Goal: Task Accomplishment & Management: Manage account settings

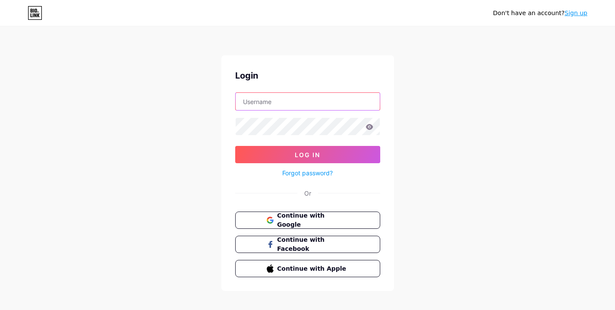
click at [283, 101] on input "text" at bounding box center [308, 101] width 144 height 17
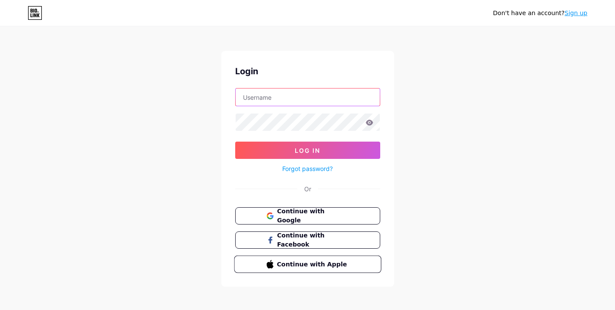
scroll to position [8, 0]
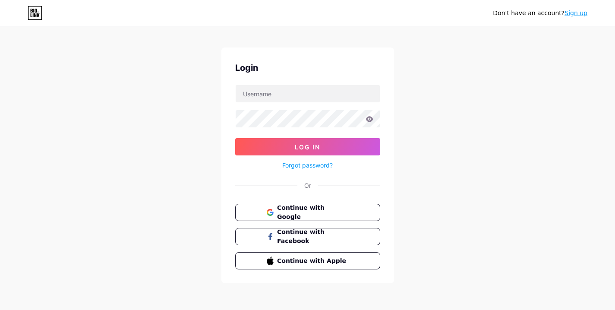
click at [581, 14] on link "Sign up" at bounding box center [576, 13] width 23 height 7
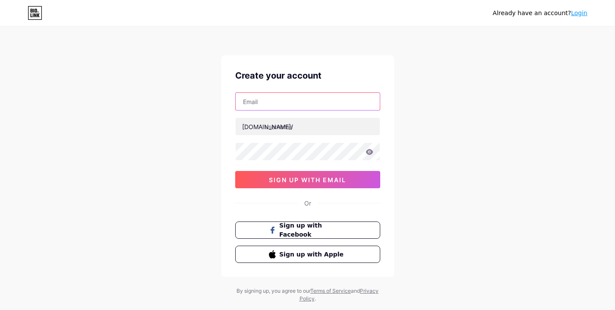
click at [281, 101] on input "text" at bounding box center [308, 101] width 144 height 17
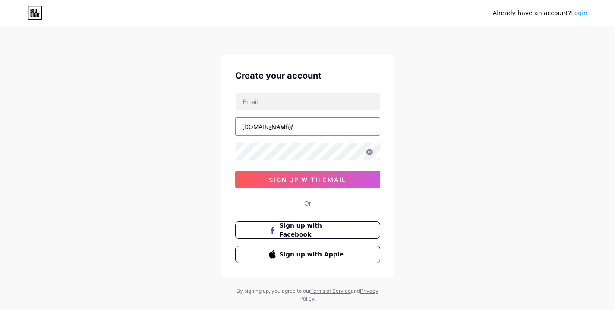
click at [280, 128] on input "text" at bounding box center [308, 126] width 144 height 17
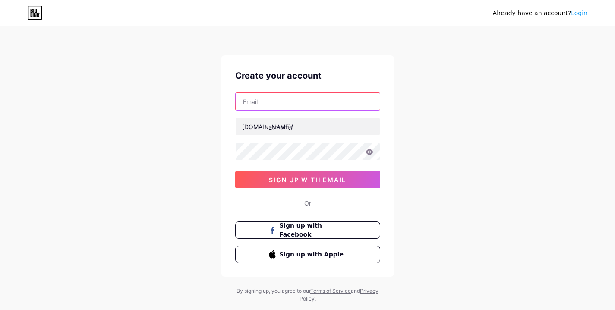
click at [273, 103] on input "text" at bounding box center [308, 101] width 144 height 17
paste input "[EMAIL_ADDRESS][DOMAIN_NAME]"
type input "[EMAIL_ADDRESS][DOMAIN_NAME]"
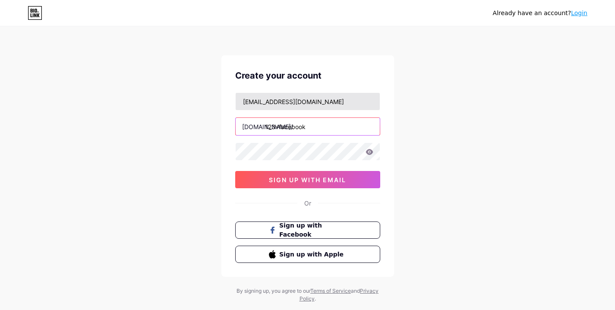
type input "123vfacebook"
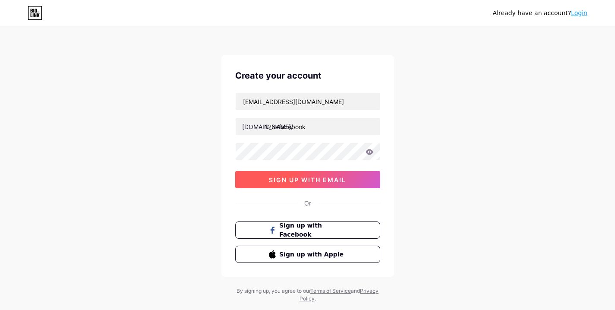
click at [317, 180] on span "sign up with email" at bounding box center [307, 179] width 77 height 7
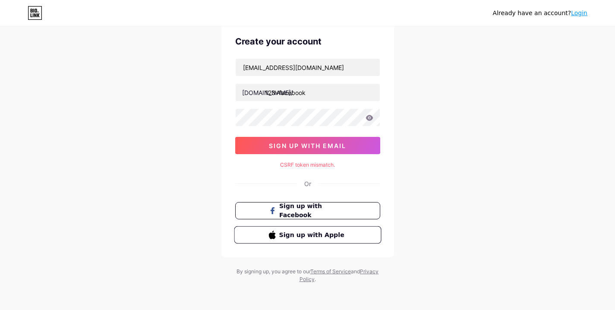
scroll to position [35, 0]
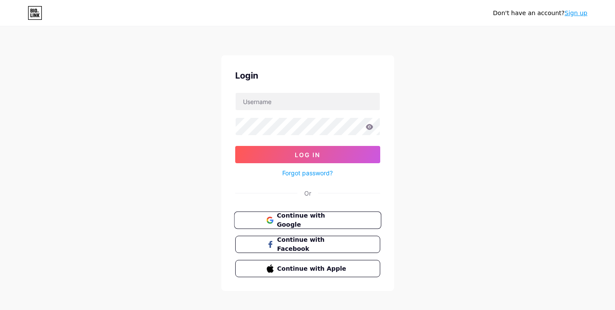
click at [301, 222] on span "Continue with Google" at bounding box center [313, 220] width 72 height 19
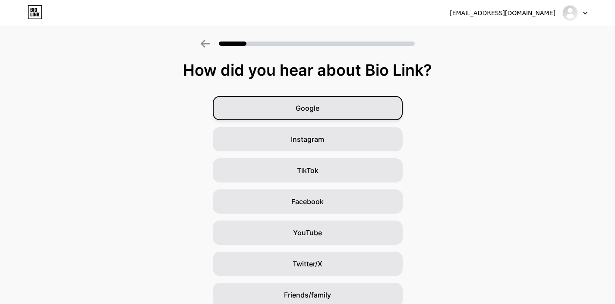
click at [323, 111] on div "Google" at bounding box center [308, 108] width 190 height 24
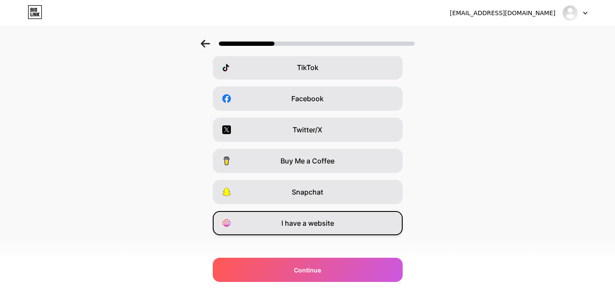
scroll to position [105, 0]
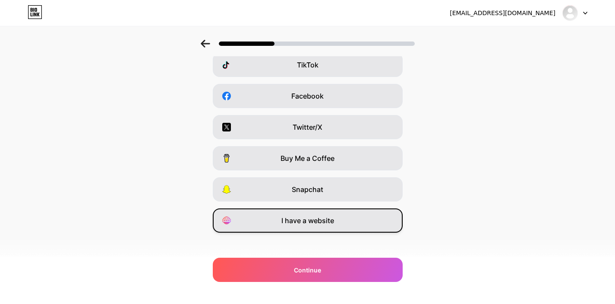
click at [340, 223] on div "I have a website" at bounding box center [308, 220] width 190 height 24
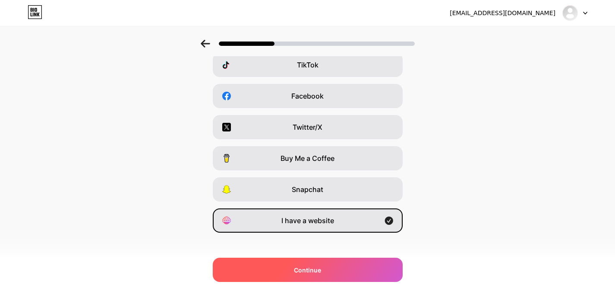
click at [321, 270] on span "Continue" at bounding box center [307, 269] width 27 height 9
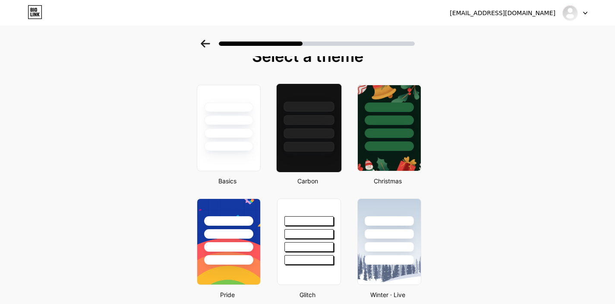
scroll to position [0, 0]
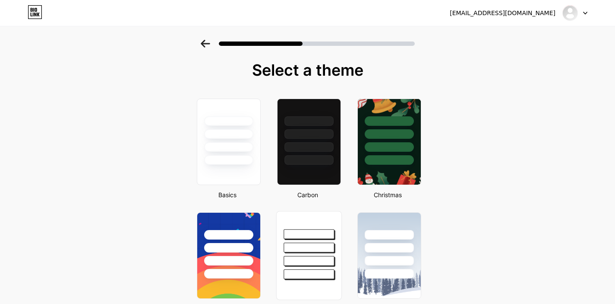
click at [331, 231] on div at bounding box center [309, 234] width 51 height 10
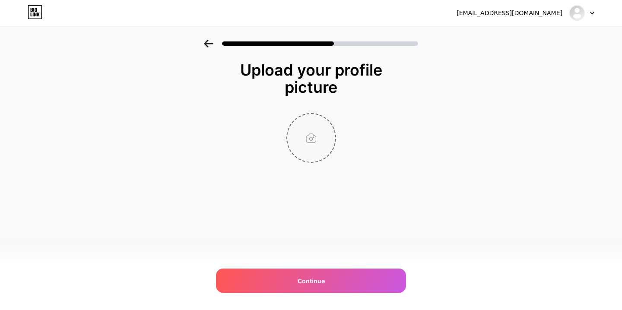
click at [312, 143] on input "file" at bounding box center [311, 138] width 48 height 48
type input "C:\fakepath\AF (2).jpg"
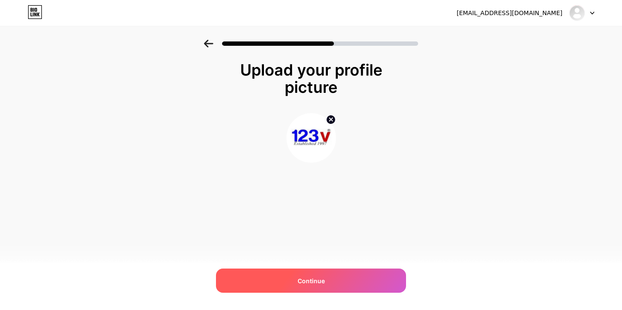
click at [308, 282] on span "Continue" at bounding box center [311, 280] width 27 height 9
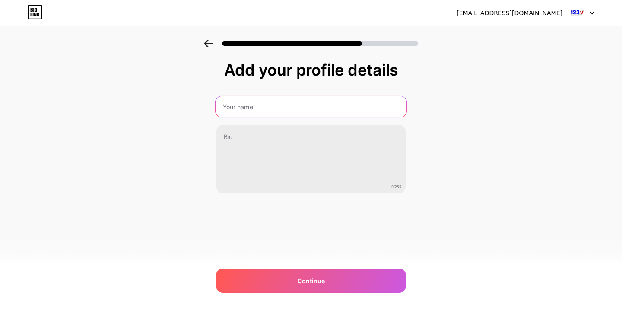
click at [244, 111] on input "text" at bounding box center [311, 106] width 191 height 21
type input "123v Facebook"
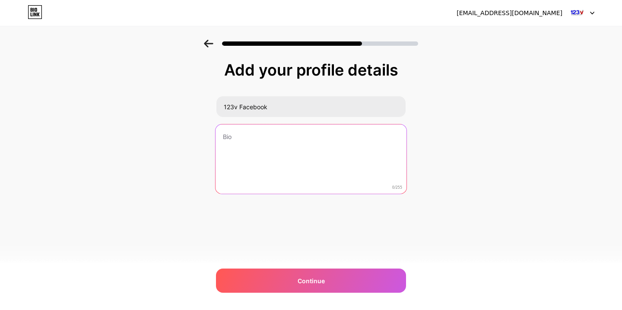
paste textarea "At 123v we pride ourselves in the wealth of experience of our team members. We …"
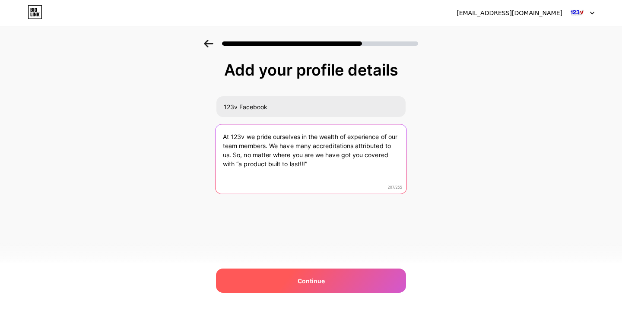
type textarea "At 123v we pride ourselves in the wealth of experience of our team members. We …"
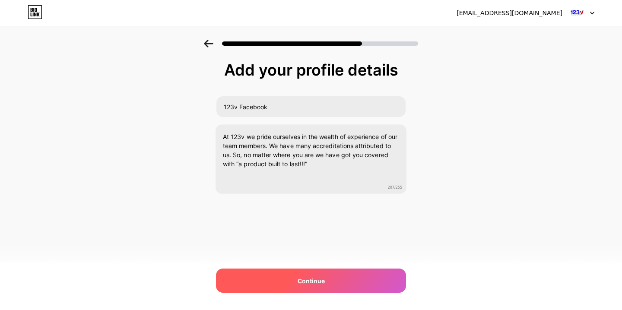
click at [308, 282] on span "Continue" at bounding box center [311, 280] width 27 height 9
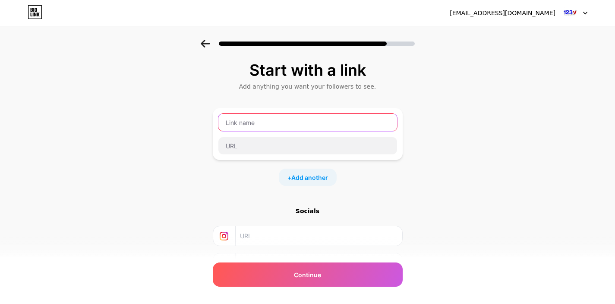
click at [236, 114] on input "text" at bounding box center [308, 122] width 179 height 17
type input "123v"
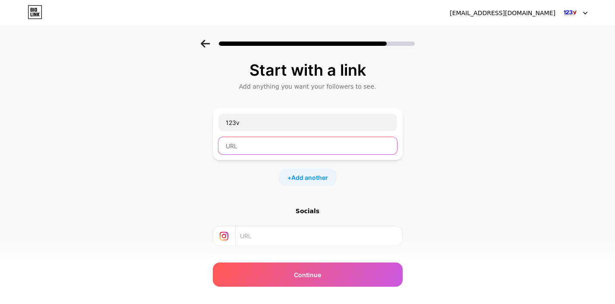
paste input "https://www.123v.co.uk/"
type input "https://www.123v.co.uk/"
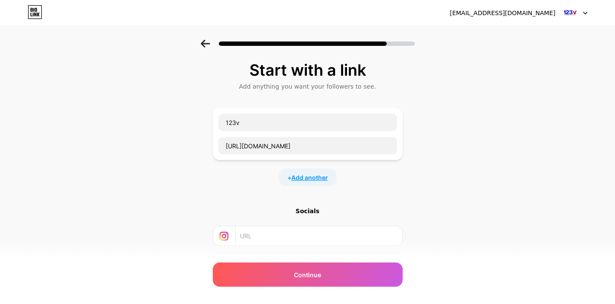
click at [308, 179] on span "Add another" at bounding box center [310, 177] width 37 height 9
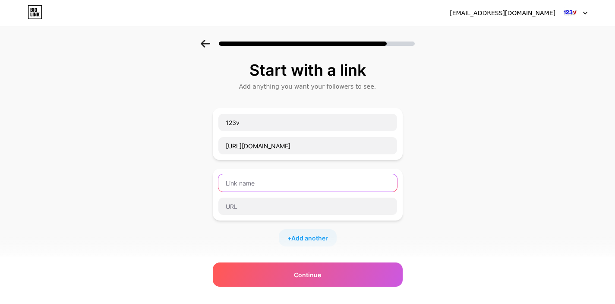
click at [323, 182] on input "text" at bounding box center [308, 182] width 179 height 17
type input "123v Products"
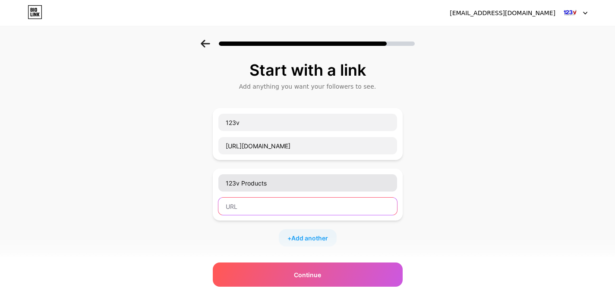
paste input "https://www.123v.co.uk/carports/"
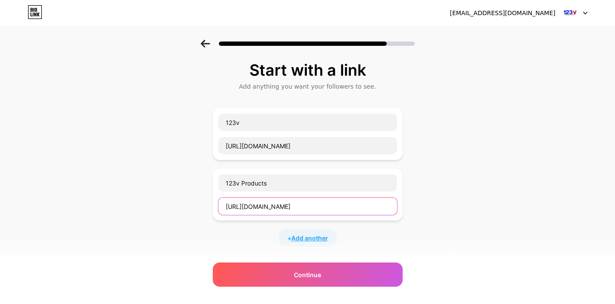
type input "https://www.123v.co.uk/carports/"
click at [320, 235] on span "Add another" at bounding box center [310, 237] width 37 height 9
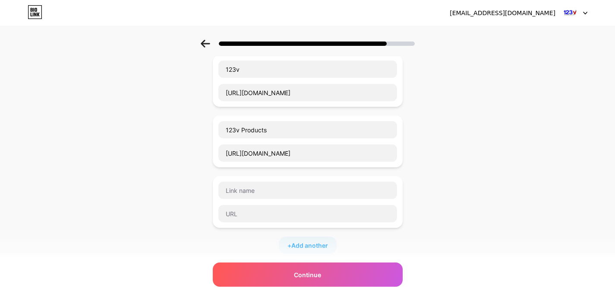
scroll to position [54, 0]
click at [251, 206] on input "text" at bounding box center [308, 212] width 179 height 17
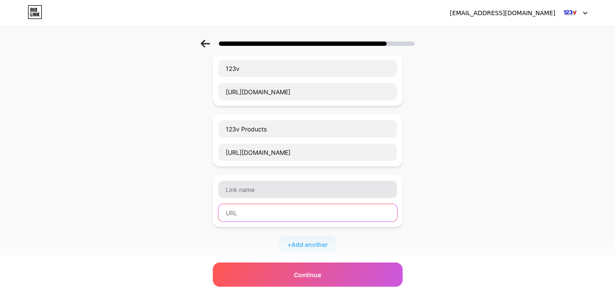
paste input "https://www.facebook.com/123vPlc"
type input "https://www.facebook.com/123vPlc"
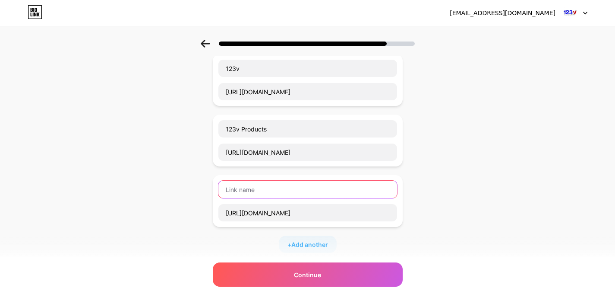
click at [252, 192] on input "text" at bounding box center [308, 189] width 179 height 17
type input "123v Facebook"
click at [313, 235] on div "+ Add another" at bounding box center [308, 243] width 58 height 17
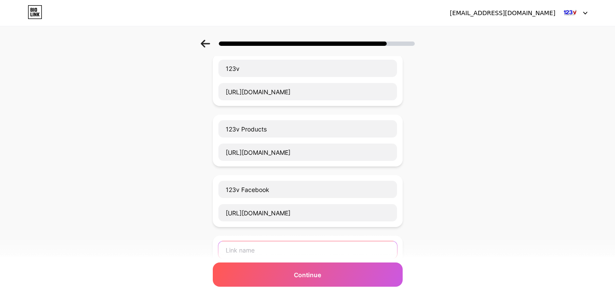
click at [283, 250] on input "text" at bounding box center [308, 249] width 179 height 17
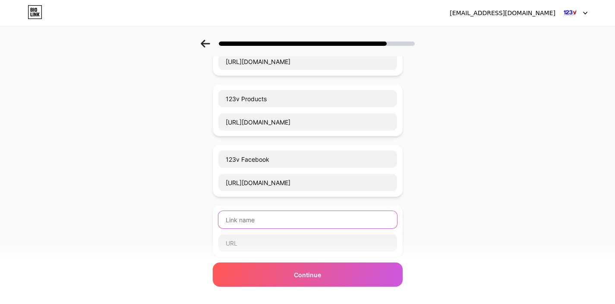
scroll to position [143, 0]
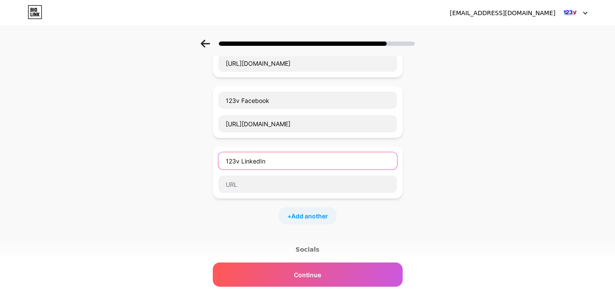
type input "123v LinkedIn"
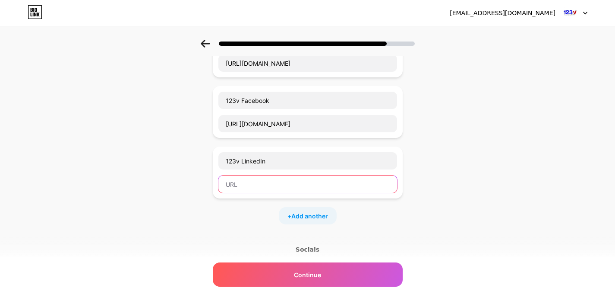
paste input "https://www.linkedin.com/company/123v-ltd/"
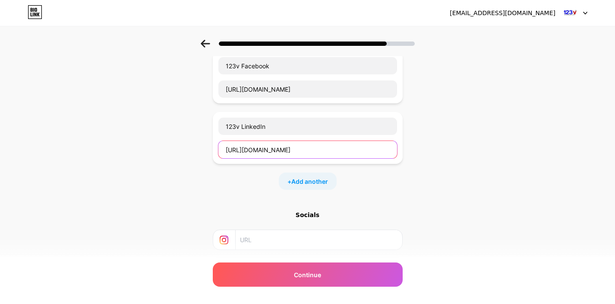
scroll to position [256, 0]
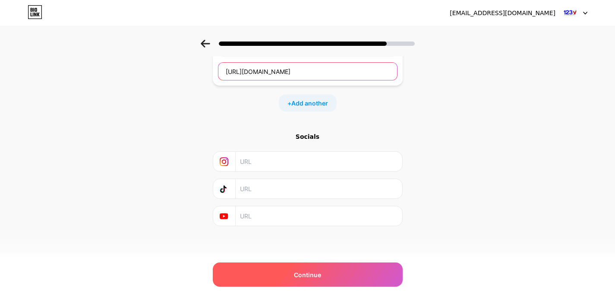
type input "https://www.linkedin.com/company/123v-ltd/"
click at [319, 281] on div "Continue" at bounding box center [308, 274] width 190 height 24
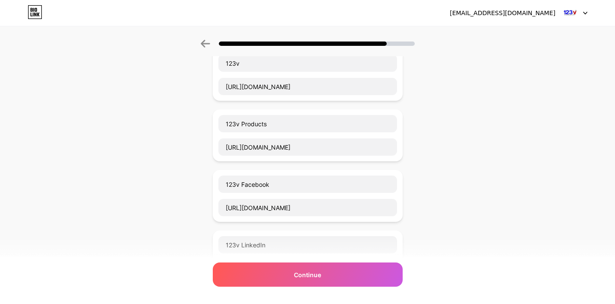
scroll to position [0, 0]
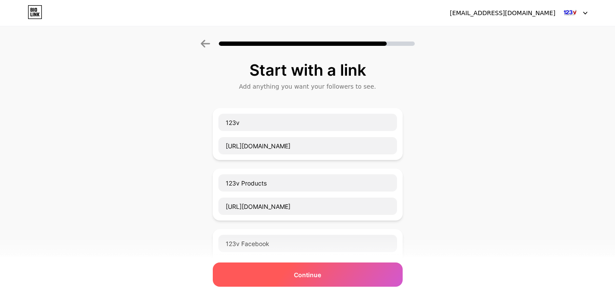
click at [338, 272] on div "Continue" at bounding box center [308, 274] width 190 height 24
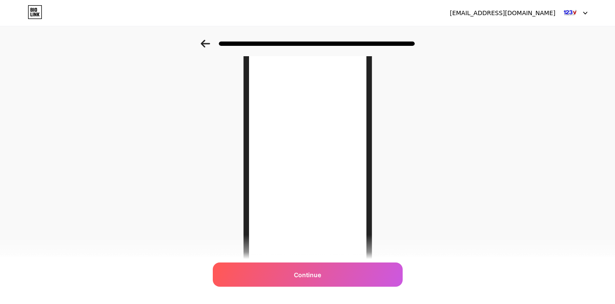
scroll to position [130, 0]
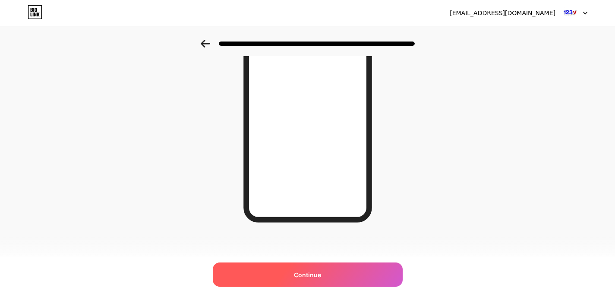
click at [309, 276] on span "Continue" at bounding box center [307, 274] width 27 height 9
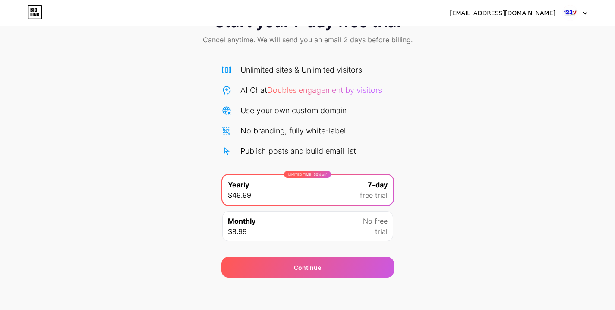
scroll to position [38, 0]
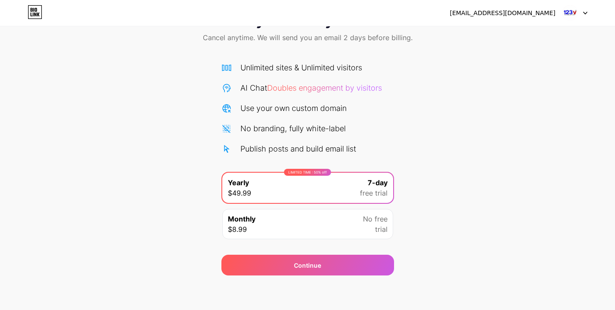
click at [366, 229] on div "No free trial" at bounding box center [375, 224] width 25 height 21
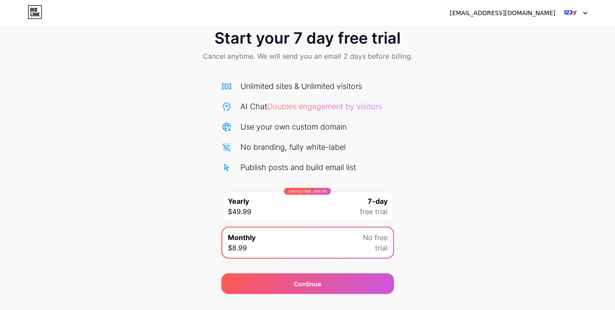
scroll to position [0, 0]
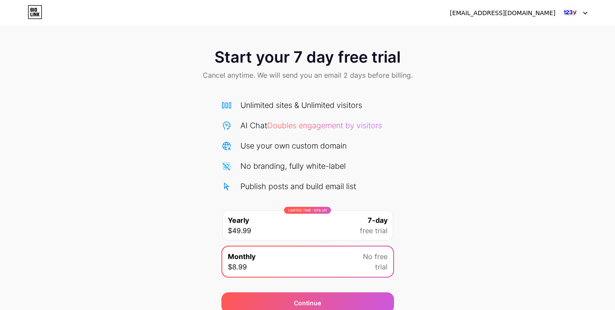
click at [507, 142] on div "Start your 7 day free trial Cancel anytime. We will send you an email 2 days be…" at bounding box center [307, 176] width 615 height 273
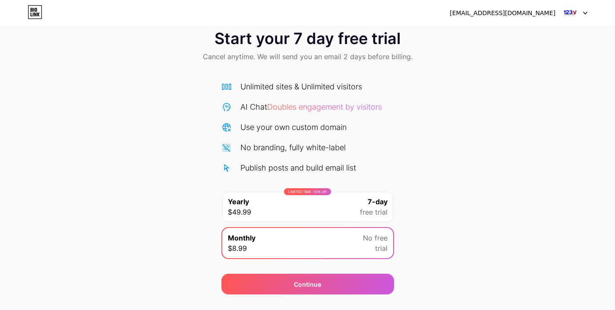
scroll to position [38, 0]
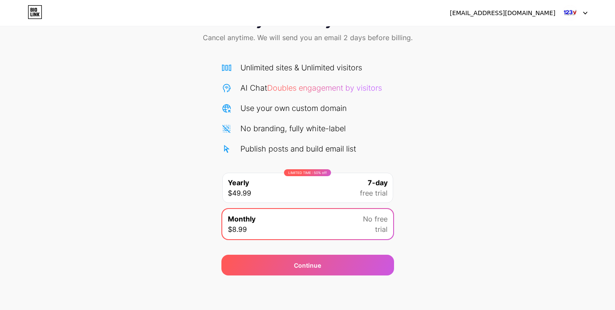
click at [575, 14] on img at bounding box center [570, 13] width 16 height 16
click at [552, 14] on div "[EMAIL_ADDRESS][DOMAIN_NAME]" at bounding box center [503, 13] width 106 height 9
click at [574, 13] on img at bounding box center [570, 13] width 16 height 16
click at [569, 13] on img at bounding box center [570, 13] width 16 height 16
click at [570, 12] on img at bounding box center [570, 13] width 16 height 16
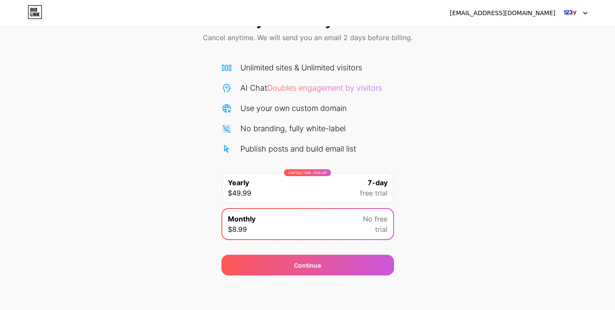
click at [527, 13] on div "[EMAIL_ADDRESS][DOMAIN_NAME]" at bounding box center [503, 13] width 106 height 9
click at [446, 143] on div "Start your 7 day free trial Cancel anytime. We will send you an email 2 days be…" at bounding box center [307, 138] width 615 height 273
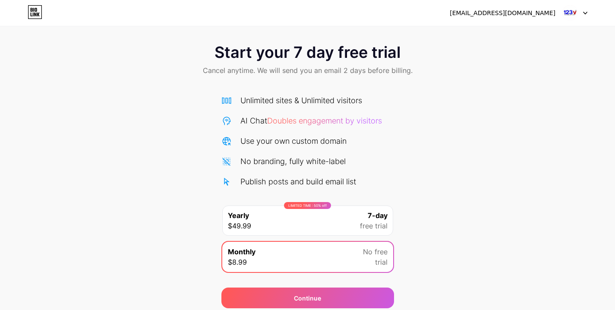
scroll to position [0, 0]
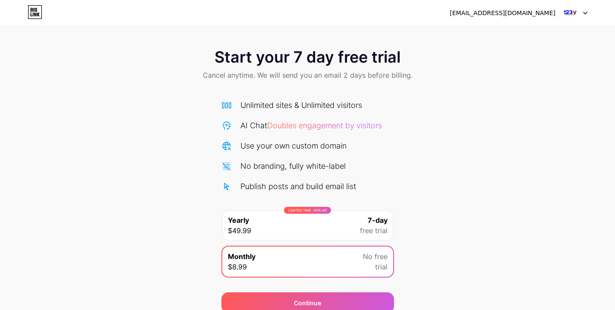
click at [40, 12] on icon at bounding box center [35, 12] width 15 height 14
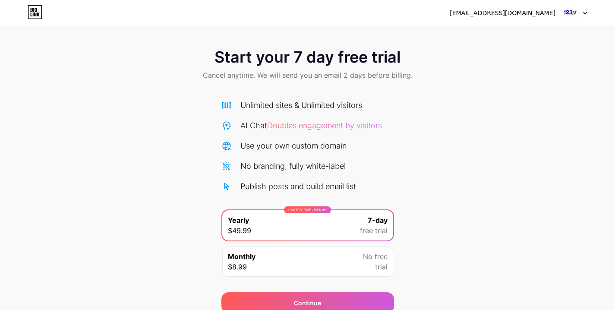
click at [578, 16] on span at bounding box center [570, 13] width 16 height 16
click at [536, 39] on li "Logout" at bounding box center [533, 35] width 107 height 23
click at [508, 35] on li "Logout" at bounding box center [533, 35] width 107 height 23
